Goal: Task Accomplishment & Management: Use online tool/utility

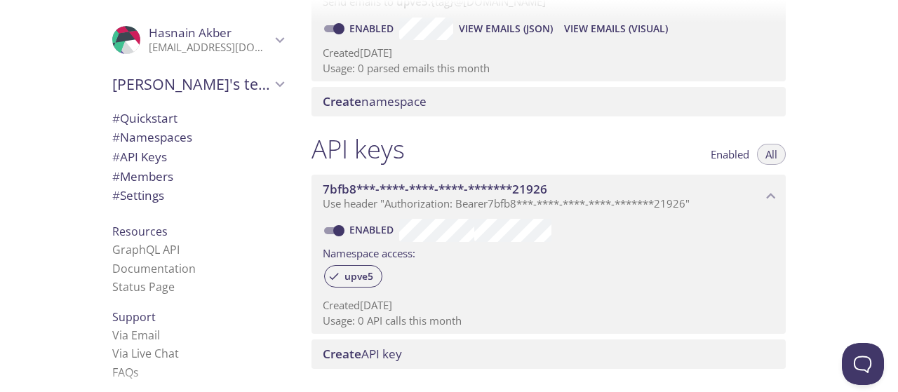
click at [257, 82] on span "[PERSON_NAME]'s team" at bounding box center [191, 84] width 158 height 20
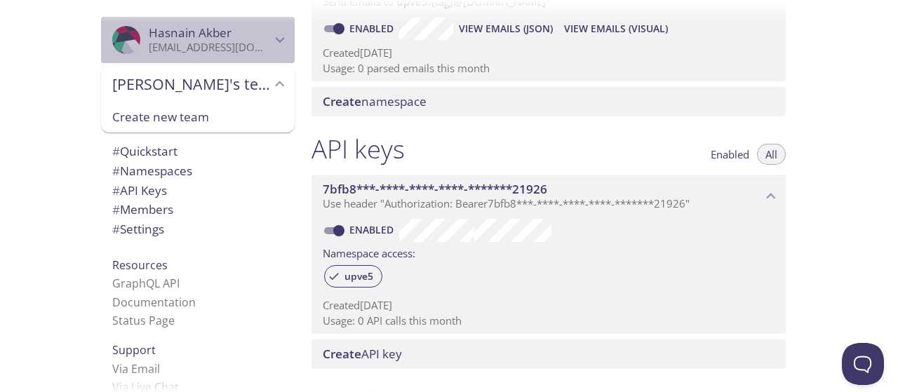
click at [238, 51] on p "[EMAIL_ADDRESS][DOMAIN_NAME]" at bounding box center [210, 48] width 122 height 14
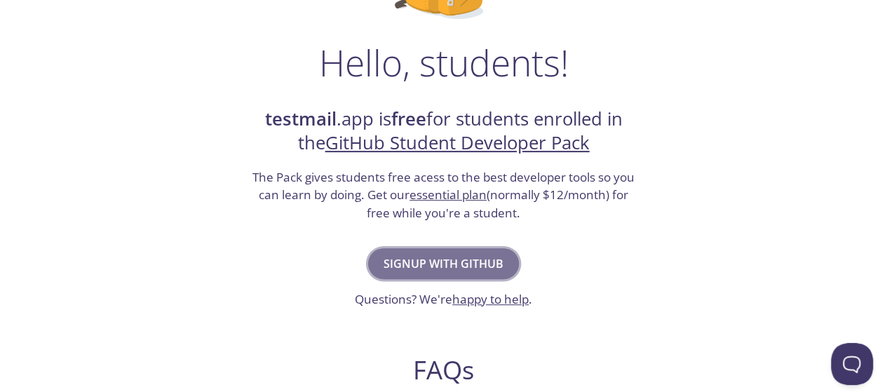
click at [471, 257] on span "Signup with GitHub" at bounding box center [444, 264] width 120 height 20
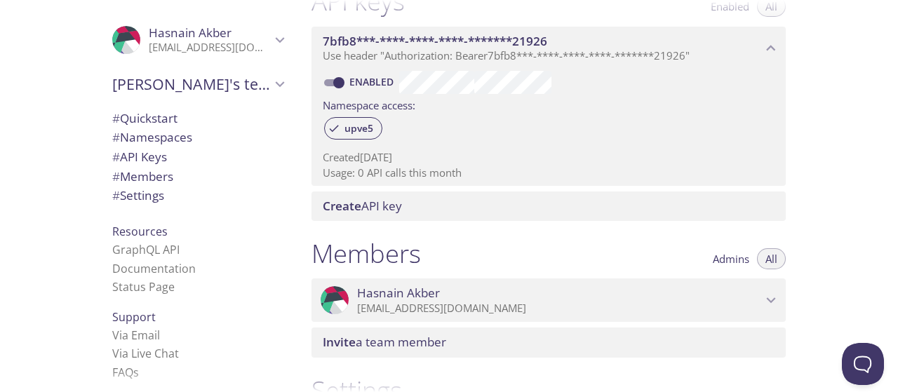
scroll to position [25, 0]
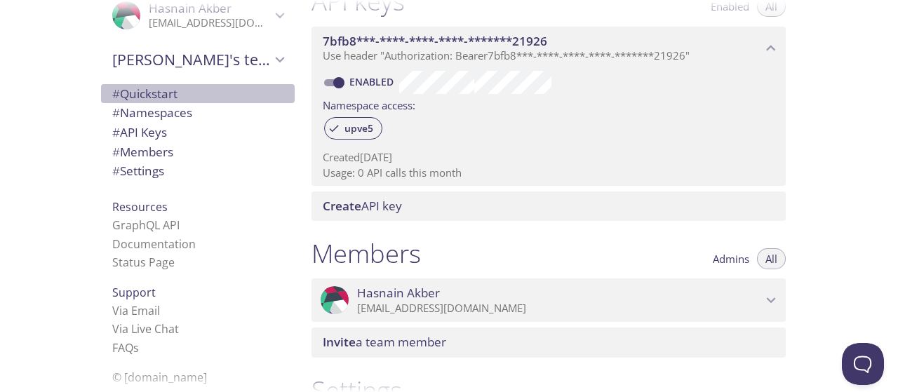
click at [135, 97] on span "# Quickstart" at bounding box center [144, 94] width 65 height 16
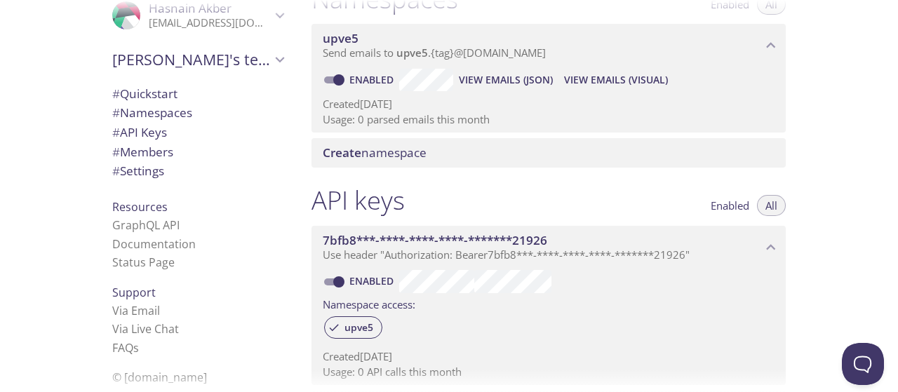
scroll to position [195, 0]
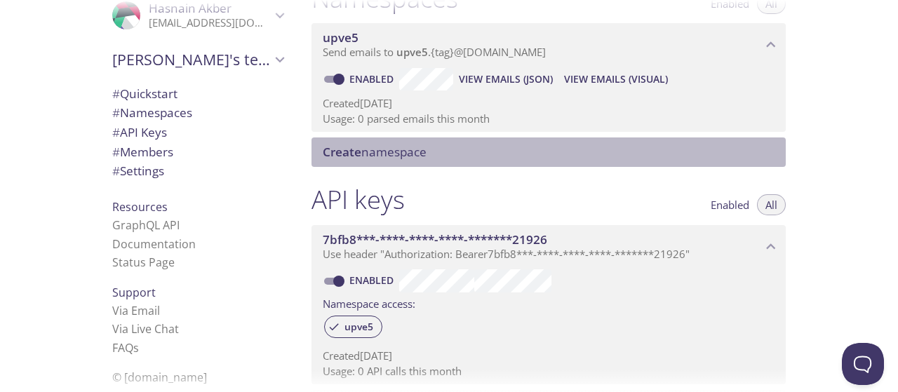
click at [396, 163] on div "Create namespace" at bounding box center [548, 151] width 474 height 29
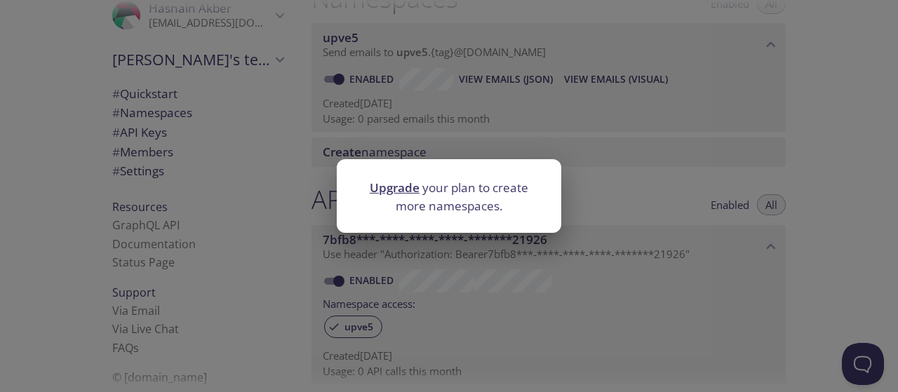
click at [309, 133] on div "Upgrade your plan to create more namespaces." at bounding box center [449, 196] width 898 height 392
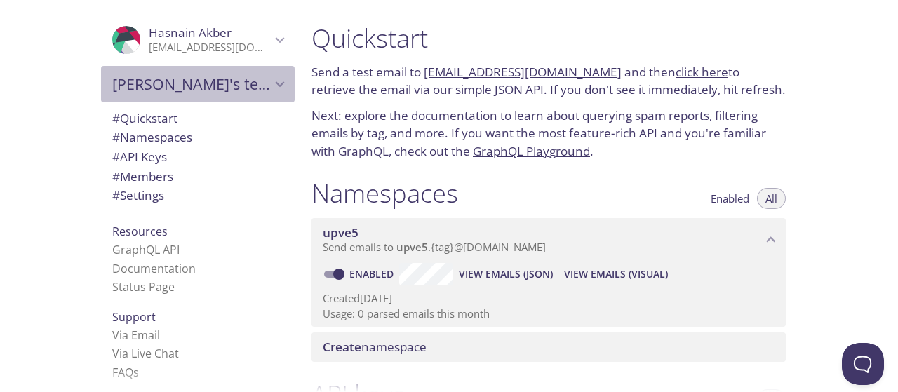
click at [231, 82] on span "[PERSON_NAME]'s team" at bounding box center [191, 84] width 158 height 20
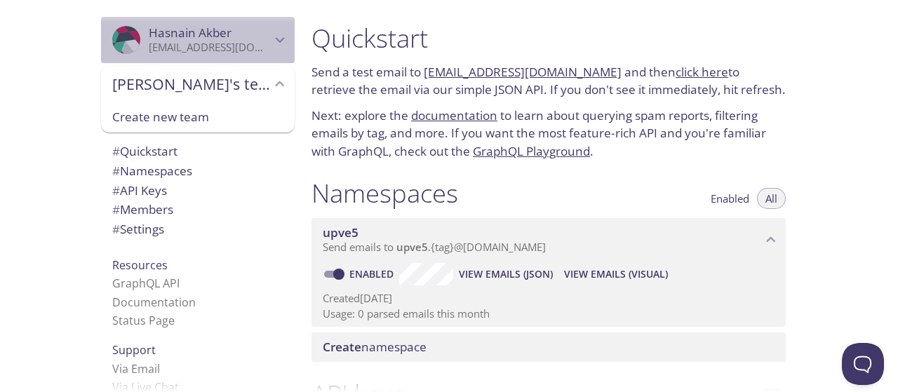
click at [204, 29] on span "Hasnain Akber" at bounding box center [190, 33] width 83 height 16
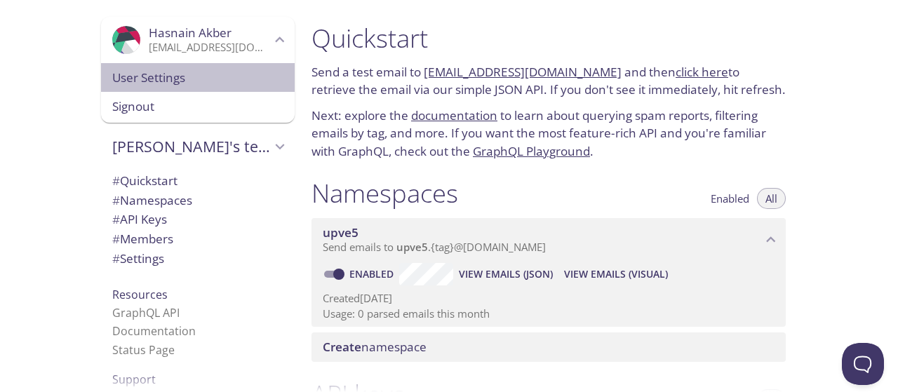
click at [156, 72] on span "User Settings" at bounding box center [197, 78] width 171 height 18
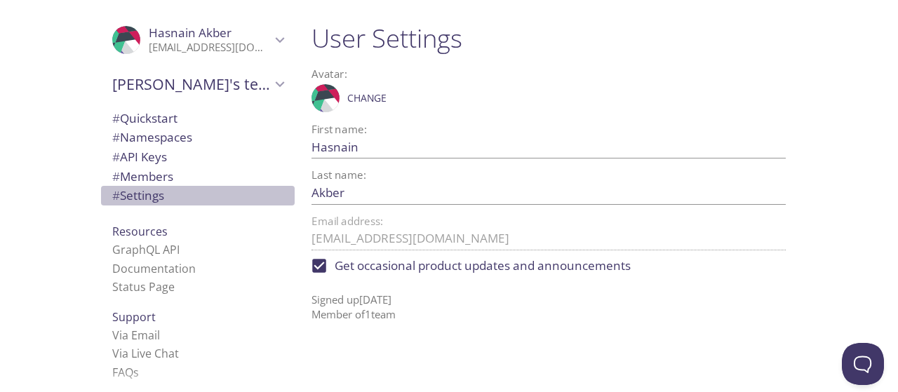
click at [149, 187] on span "# Settings" at bounding box center [197, 196] width 171 height 18
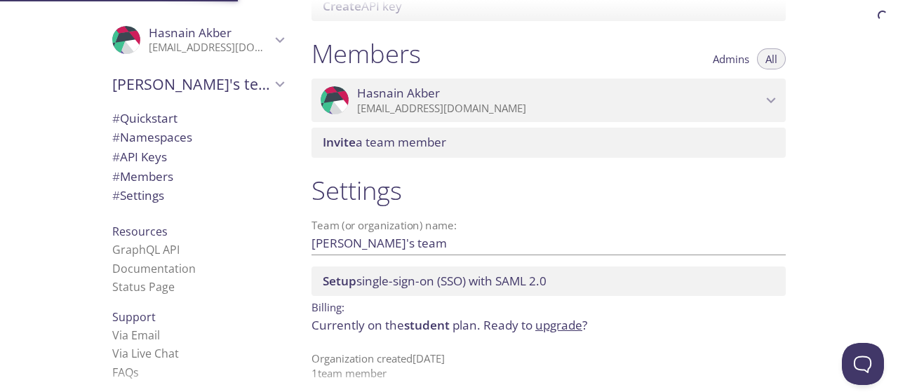
scroll to position [604, 0]
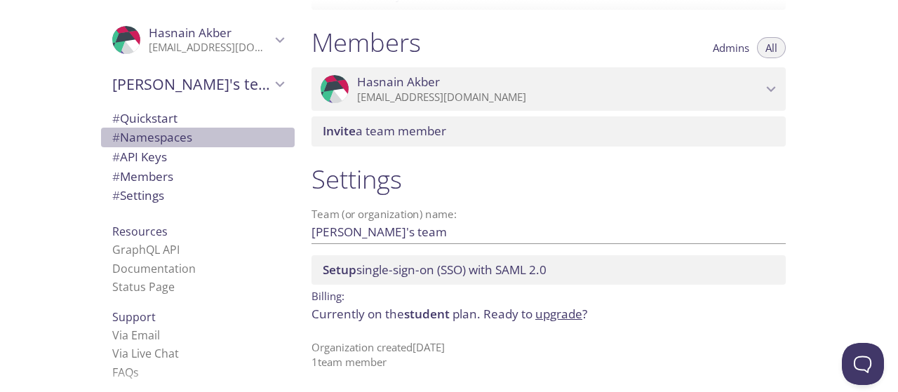
click at [128, 137] on span "# Namespaces" at bounding box center [152, 137] width 80 height 16
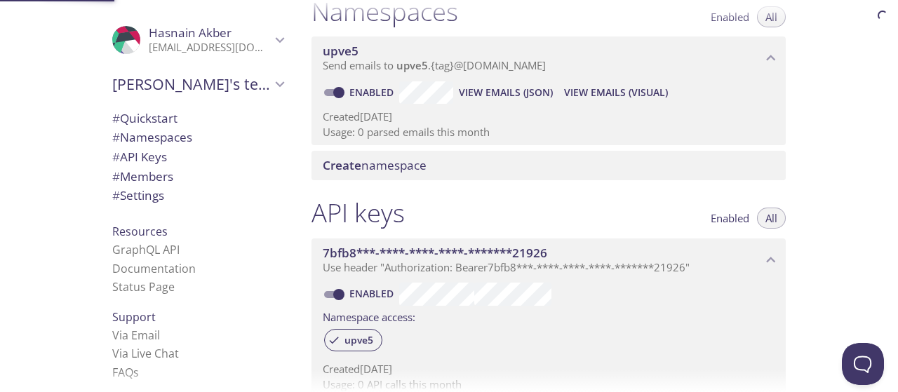
scroll to position [177, 0]
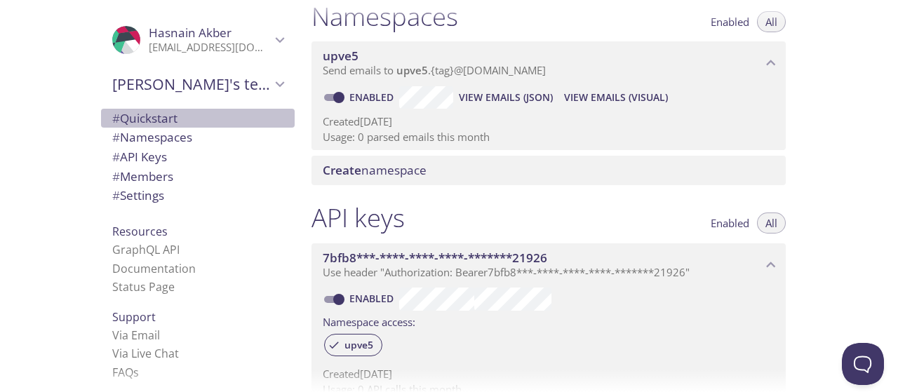
click at [167, 116] on span "# Quickstart" at bounding box center [144, 118] width 65 height 16
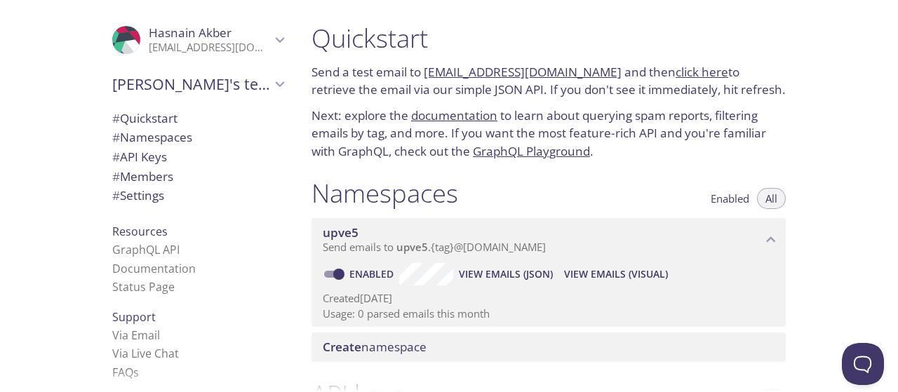
click at [557, 71] on link "[EMAIL_ADDRESS][DOMAIN_NAME]" at bounding box center [523, 72] width 198 height 16
click at [511, 69] on link "[EMAIL_ADDRESS][DOMAIN_NAME]" at bounding box center [523, 72] width 198 height 16
click at [498, 69] on link "[EMAIL_ADDRESS][DOMAIN_NAME]" at bounding box center [523, 72] width 198 height 16
click at [675, 68] on link "click here" at bounding box center [701, 72] width 53 height 16
